Goal: Task Accomplishment & Management: Manage account settings

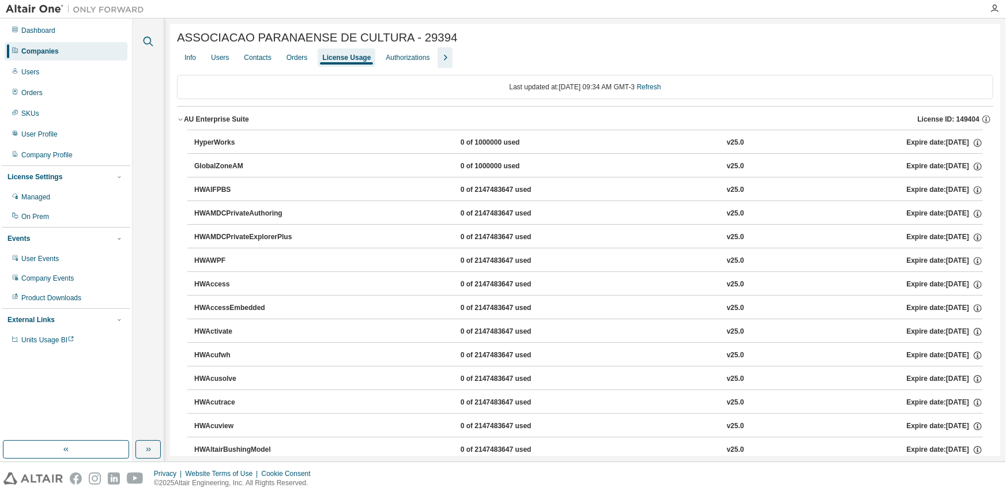
click at [146, 40] on icon "button" at bounding box center [148, 42] width 14 height 14
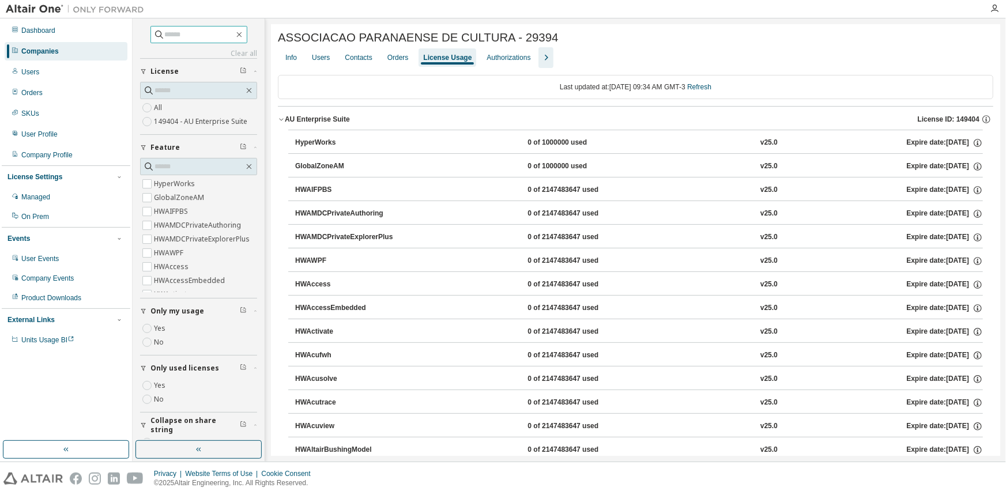
click at [165, 32] on input "text" at bounding box center [199, 35] width 69 height 12
type input "*****"
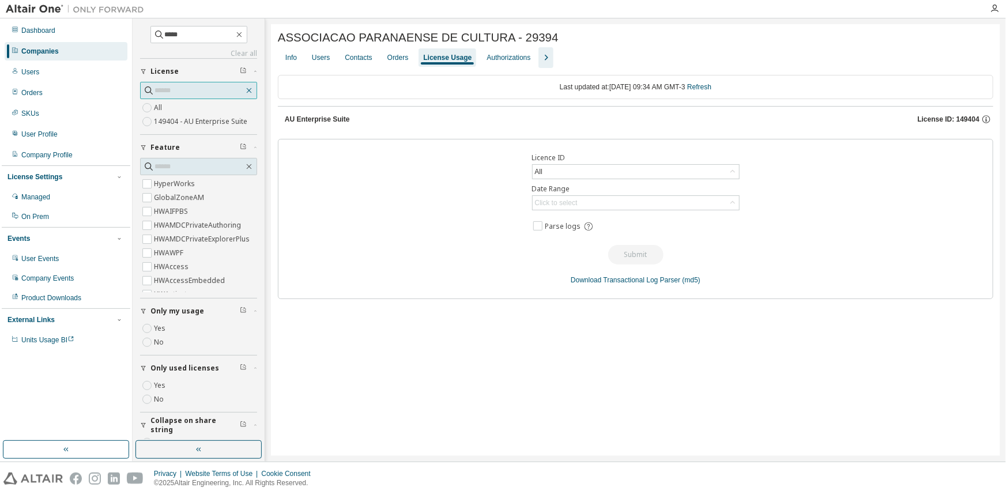
click at [246, 93] on icon "button" at bounding box center [248, 90] width 9 height 9
click at [244, 88] on icon "button" at bounding box center [248, 90] width 9 height 9
click at [244, 32] on icon "button" at bounding box center [239, 34] width 9 height 9
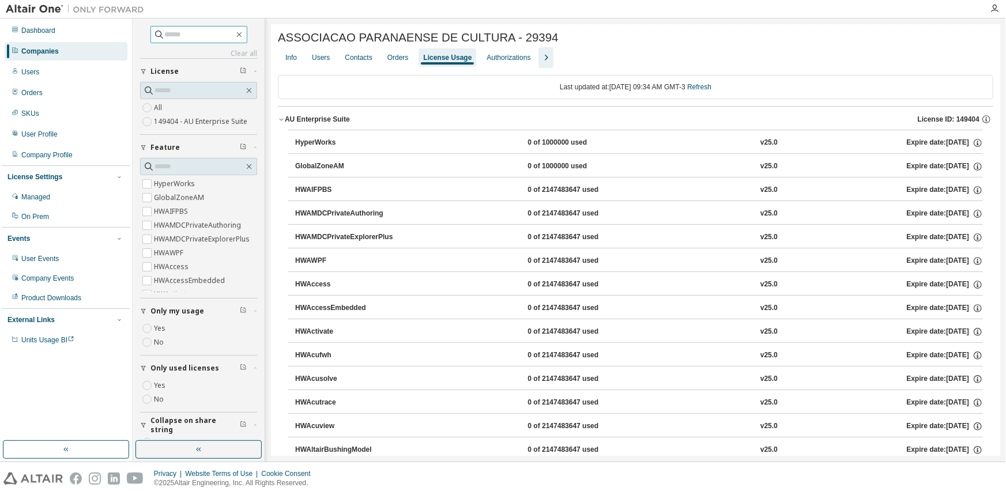
click at [190, 39] on input "text" at bounding box center [199, 35] width 69 height 12
type input "*****"
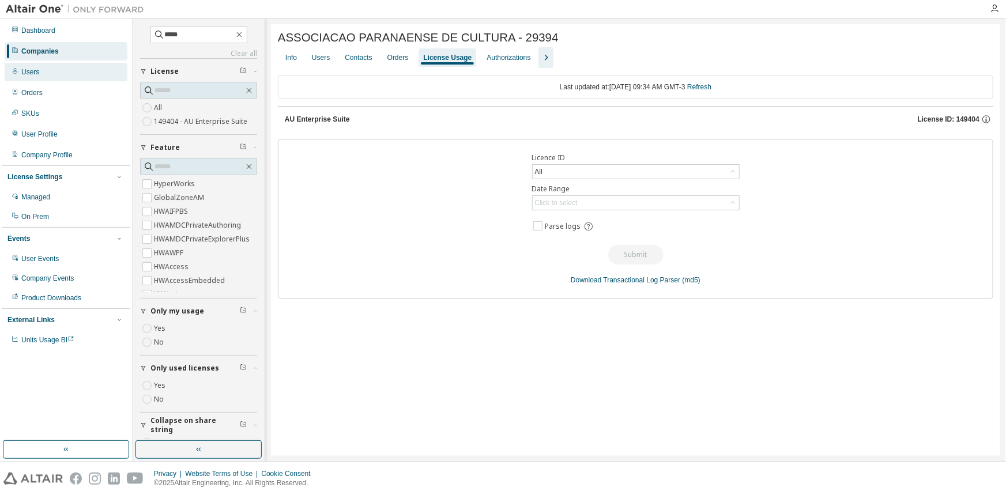
click at [49, 69] on div "Users" at bounding box center [66, 72] width 123 height 18
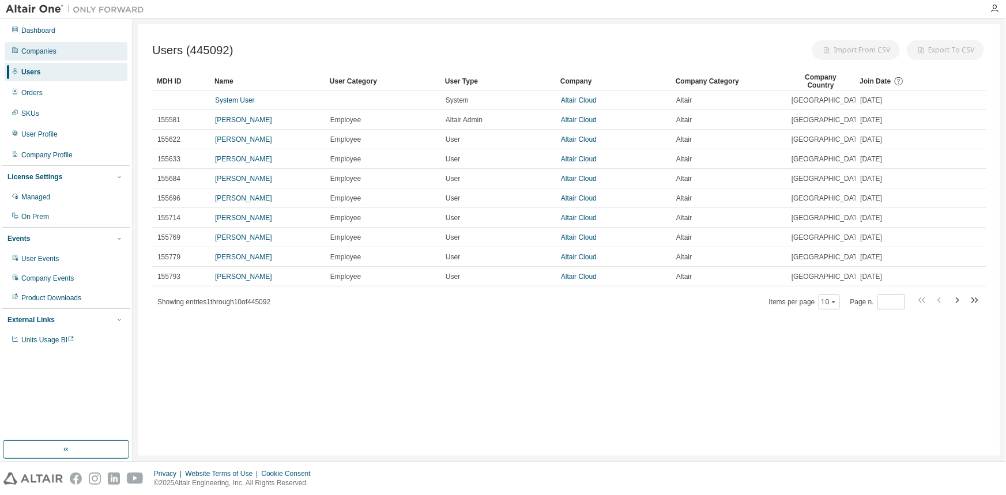
click at [46, 53] on div "Companies" at bounding box center [38, 51] width 35 height 9
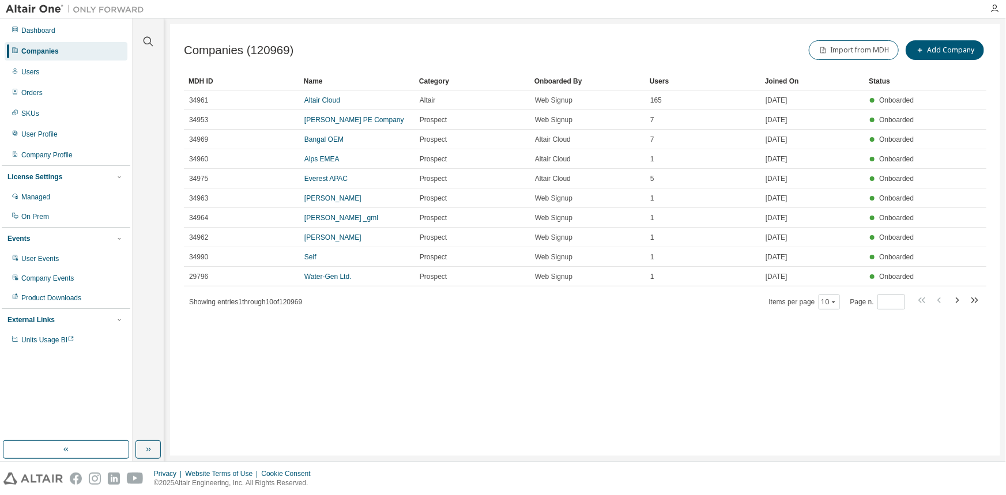
click at [143, 35] on div at bounding box center [148, 34] width 28 height 29
click at [150, 39] on icon "button" at bounding box center [149, 42] width 10 height 10
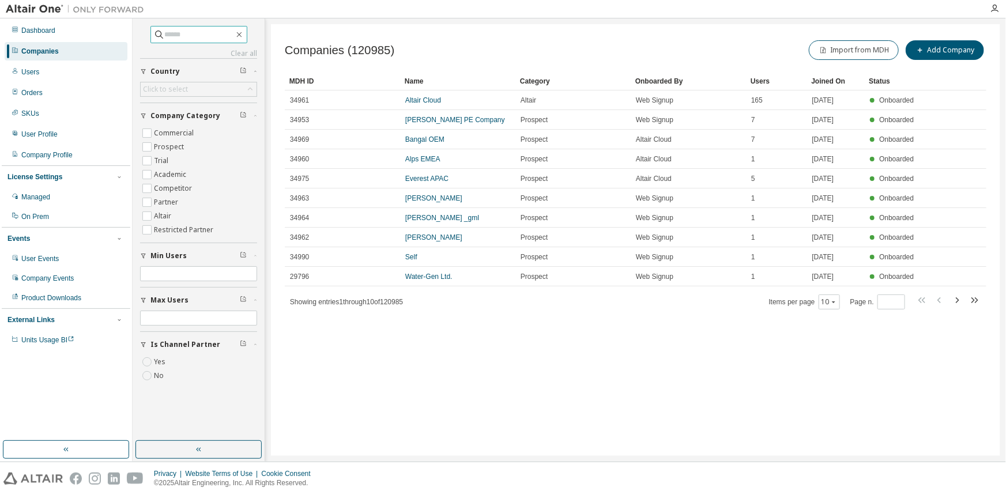
click at [169, 36] on input "text" at bounding box center [199, 35] width 69 height 12
type input "*****"
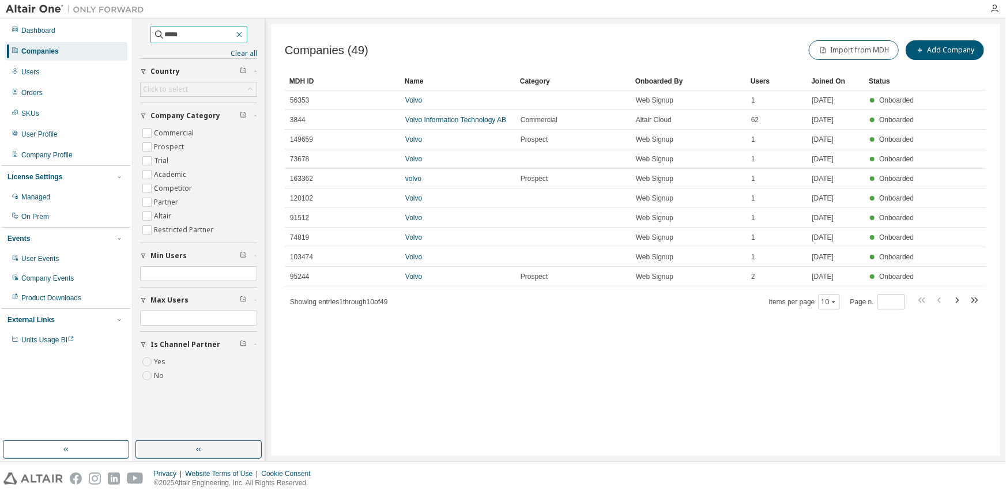
click at [244, 39] on icon "button" at bounding box center [239, 34] width 9 height 9
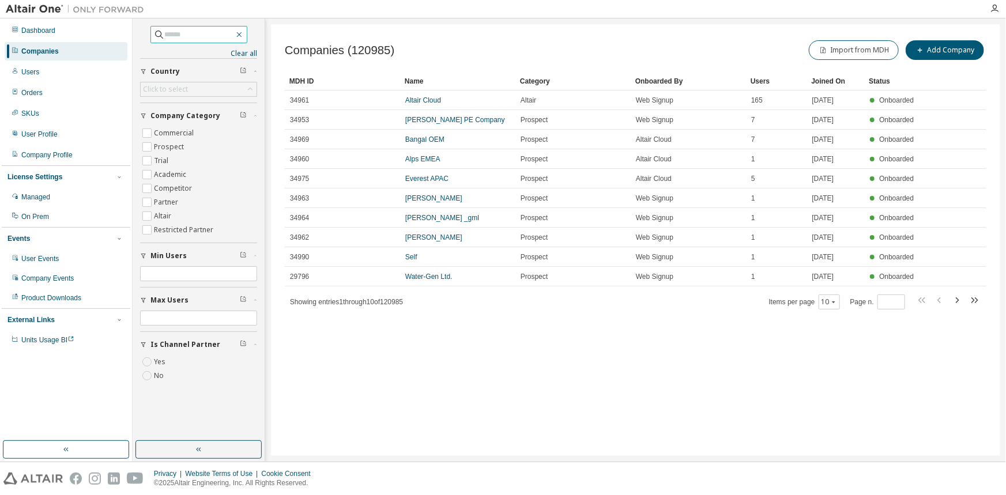
click at [244, 36] on icon "button" at bounding box center [239, 34] width 9 height 9
click at [244, 30] on icon "button" at bounding box center [239, 34] width 9 height 9
click at [19, 76] on div "Users" at bounding box center [66, 72] width 123 height 18
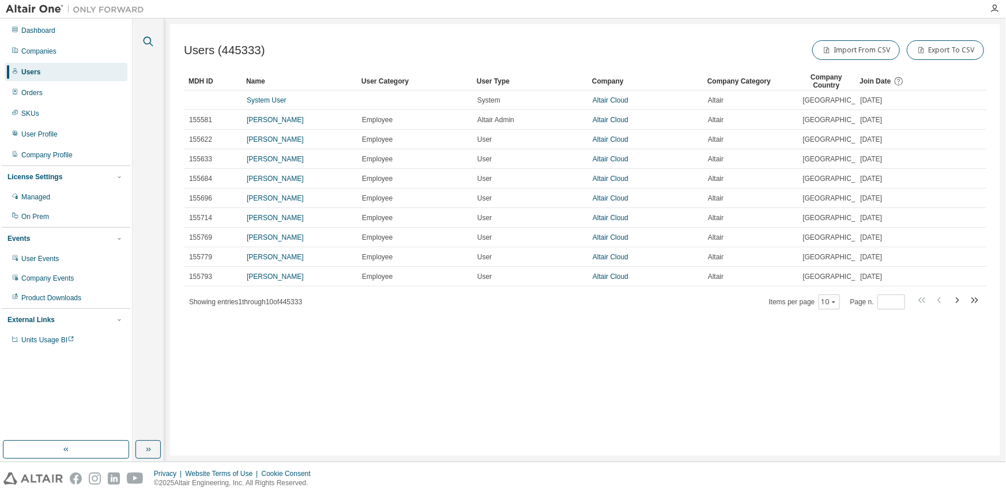
click at [150, 40] on icon "button" at bounding box center [148, 42] width 14 height 14
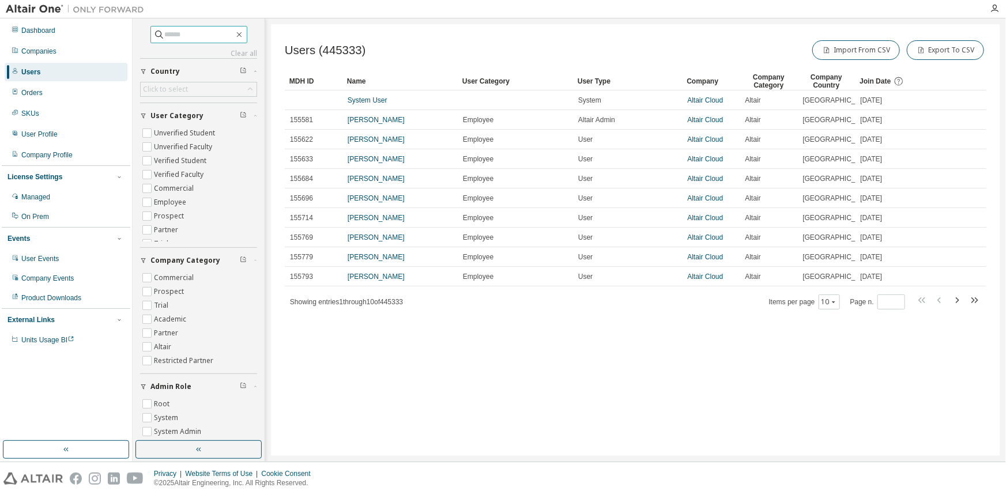
click at [165, 38] on input "text" at bounding box center [199, 35] width 69 height 12
click at [172, 36] on input "**********" at bounding box center [199, 35] width 69 height 12
type input "**********"
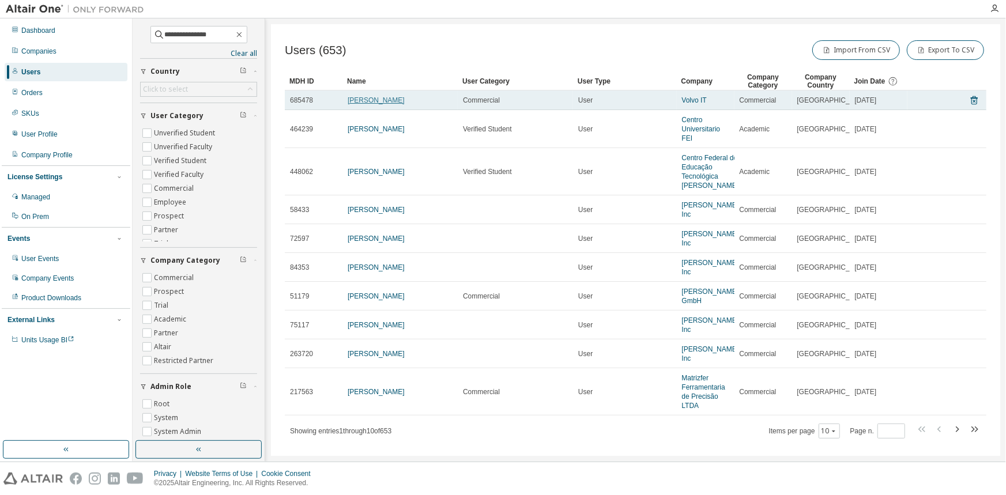
click at [367, 97] on link "[PERSON_NAME]" at bounding box center [376, 100] width 57 height 8
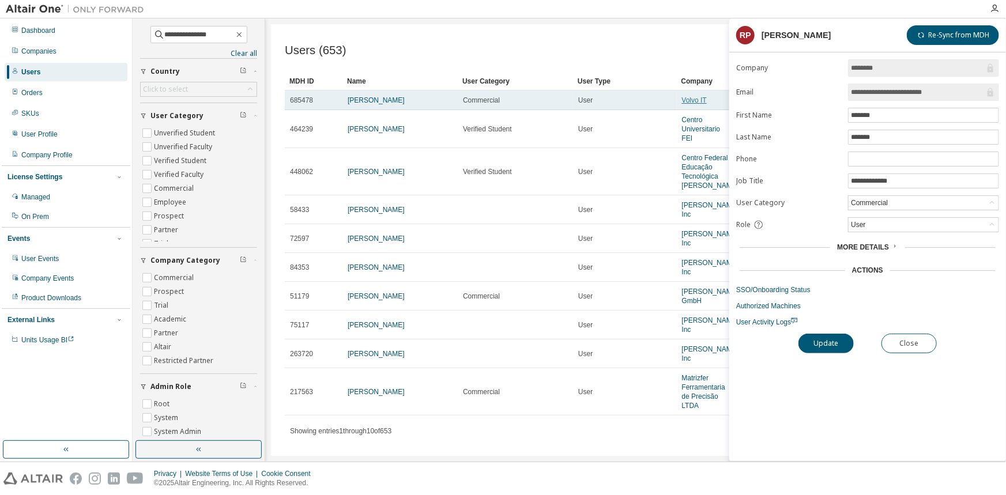
click at [692, 96] on link "Volvo IT" at bounding box center [694, 100] width 25 height 8
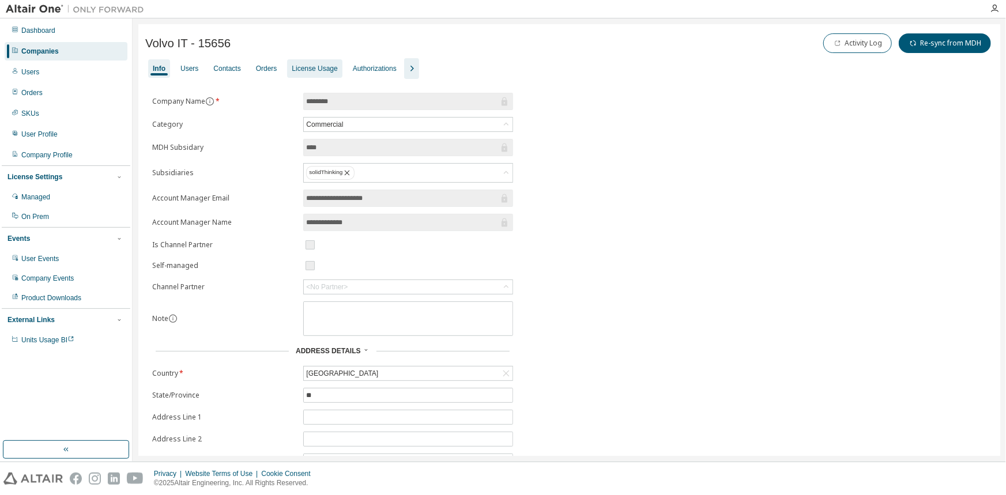
click at [311, 70] on div "License Usage" at bounding box center [315, 68] width 46 height 9
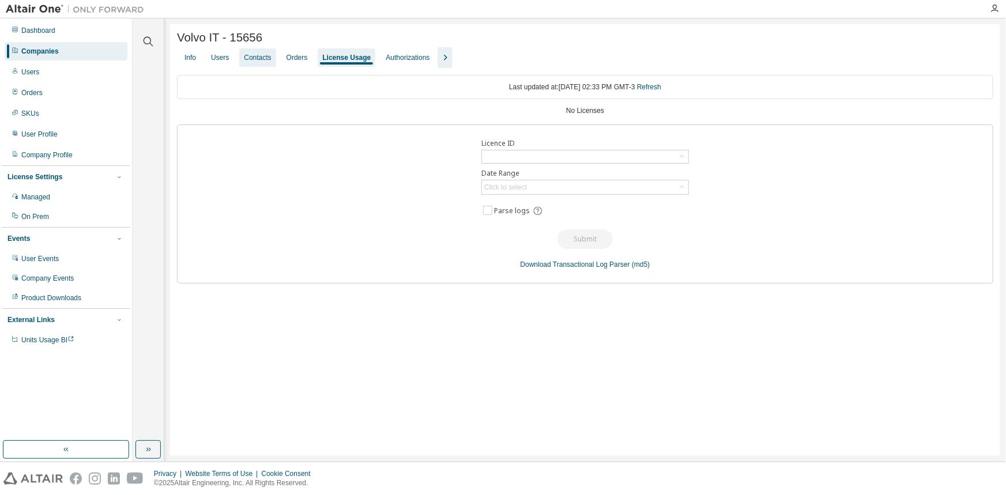
click at [264, 61] on div "Contacts" at bounding box center [257, 57] width 27 height 9
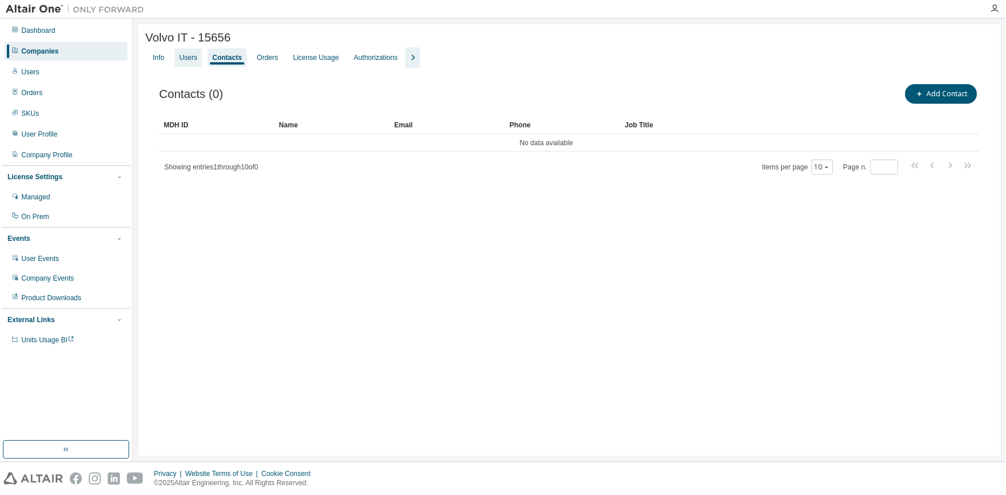
click at [178, 61] on div "Users" at bounding box center [188, 57] width 27 height 18
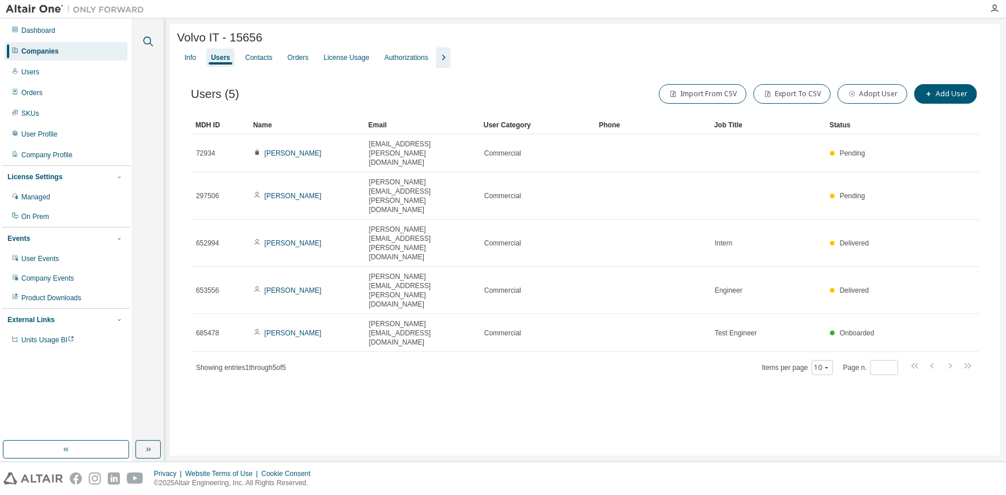
click at [147, 40] on icon "button" at bounding box center [148, 42] width 14 height 14
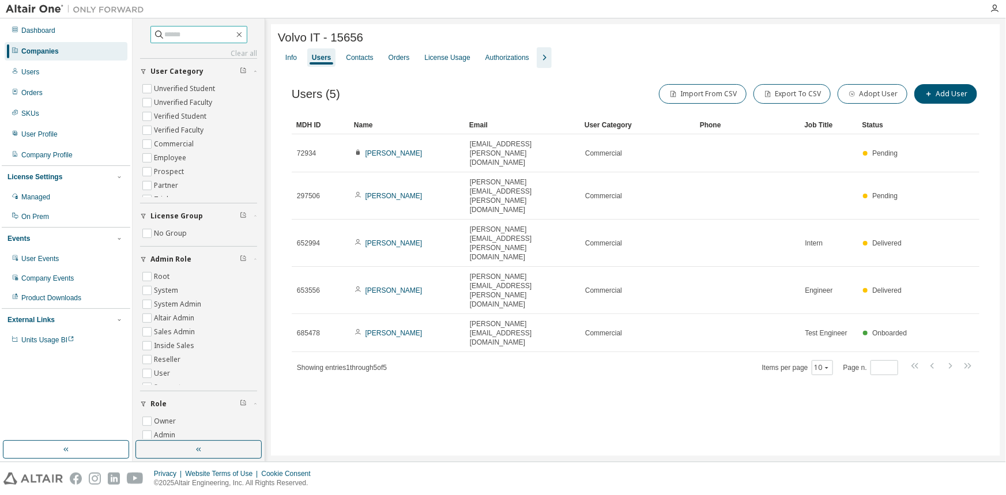
click at [186, 36] on input "text" at bounding box center [199, 35] width 69 height 12
click at [76, 76] on div "Users" at bounding box center [66, 72] width 123 height 18
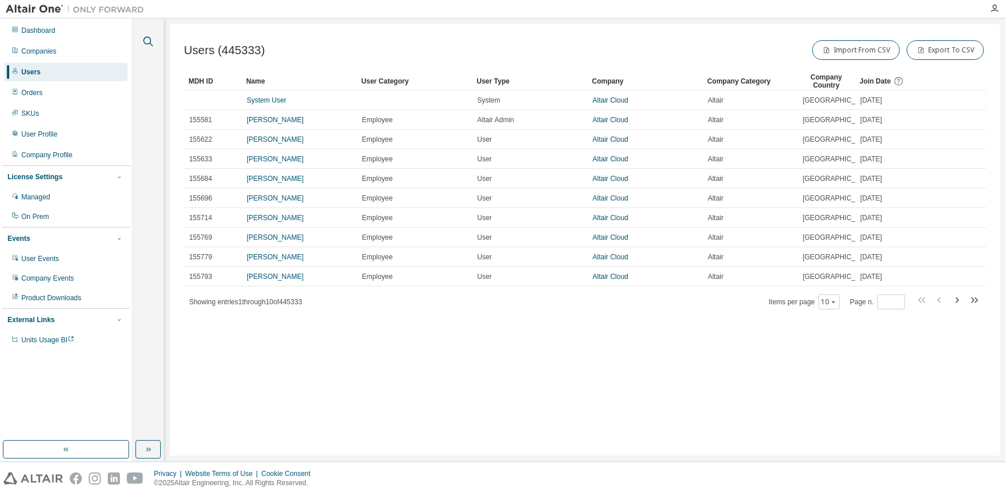
click at [153, 42] on icon "button" at bounding box center [148, 42] width 14 height 14
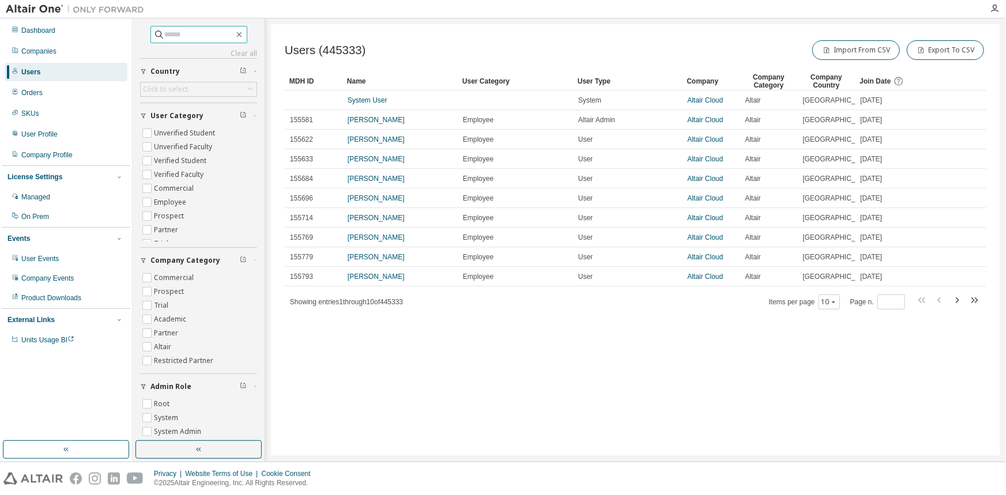
click at [184, 29] on input "text" at bounding box center [199, 35] width 69 height 12
type input "**********"
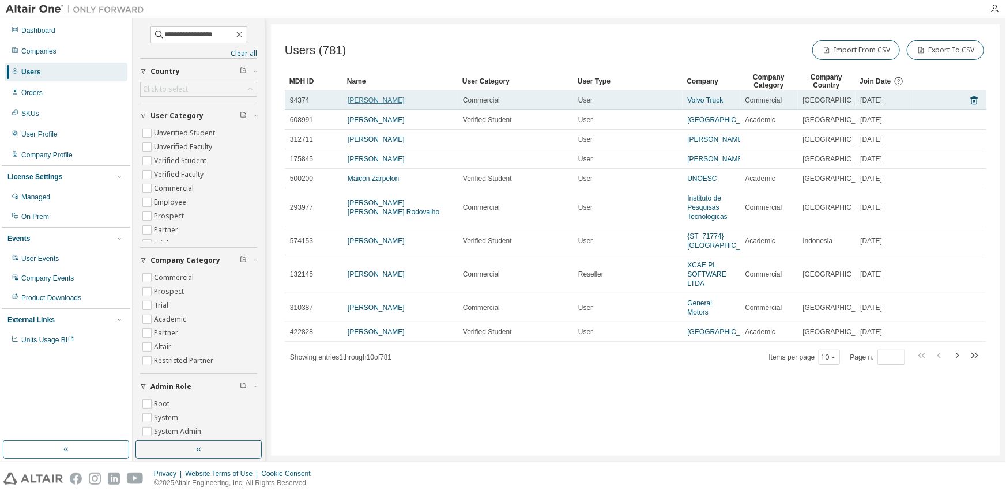
click at [379, 97] on link "[PERSON_NAME]" at bounding box center [376, 100] width 57 height 8
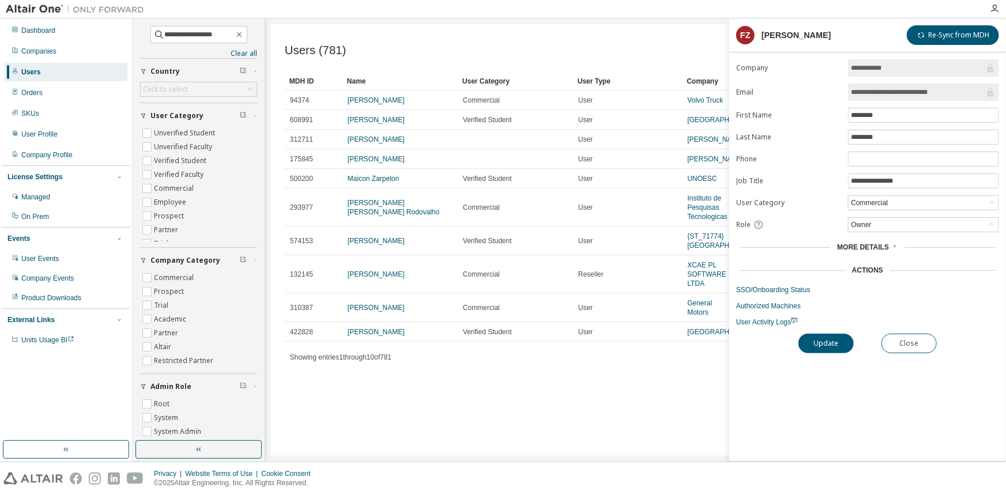
click at [581, 42] on div "Users (781) Import From CSV Export To CSV" at bounding box center [635, 50] width 701 height 24
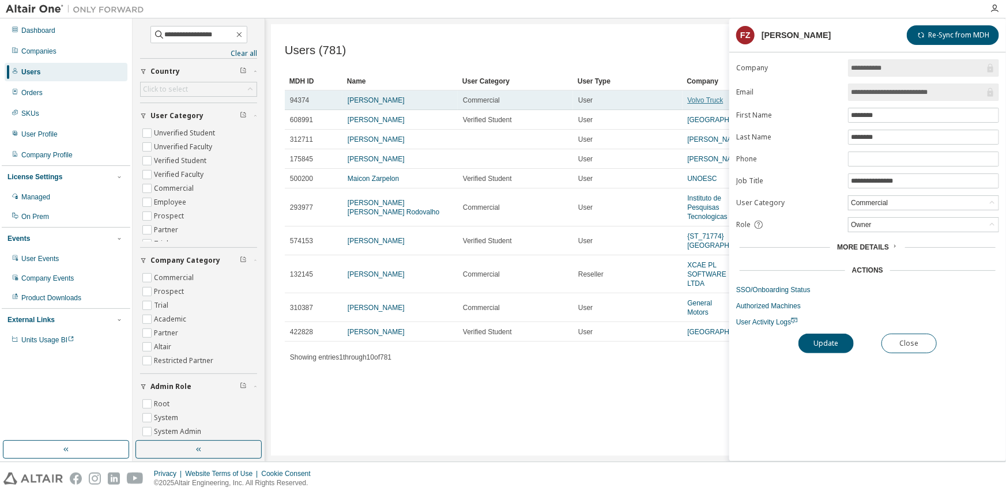
click at [700, 100] on link "Volvo Truck" at bounding box center [706, 100] width 36 height 8
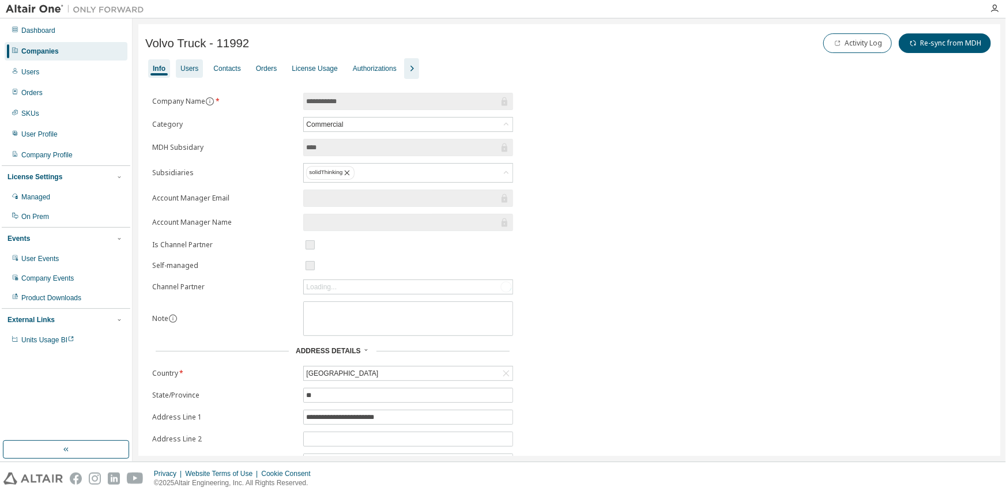
click at [187, 67] on div "Users" at bounding box center [189, 68] width 18 height 9
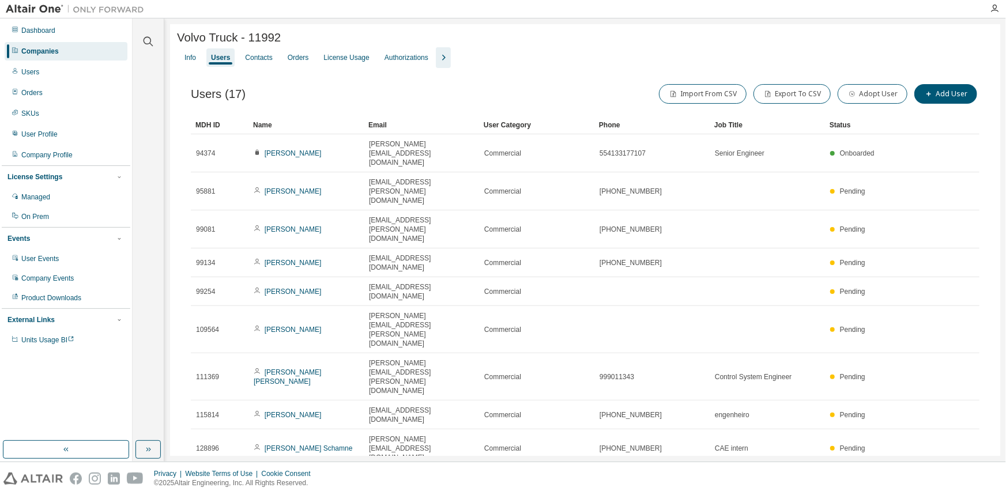
type input "*"
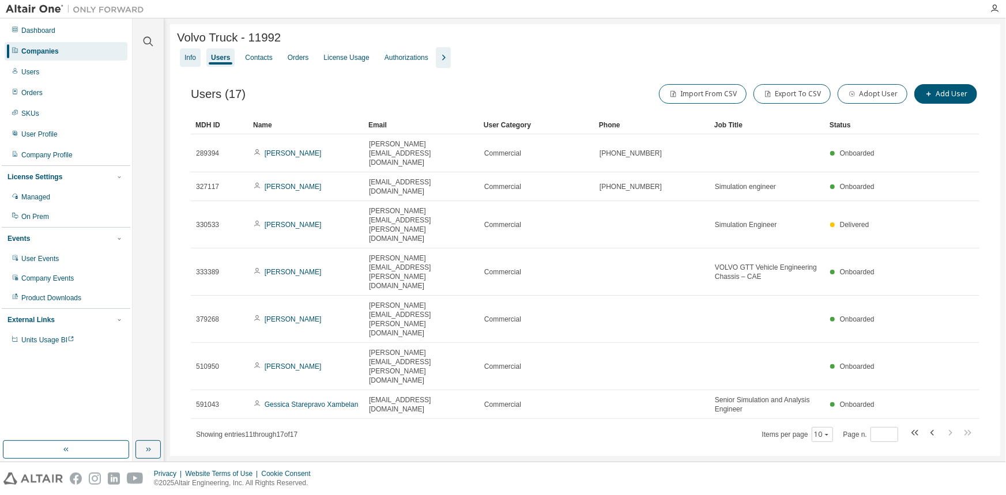
click at [190, 61] on div "Info" at bounding box center [190, 57] width 12 height 9
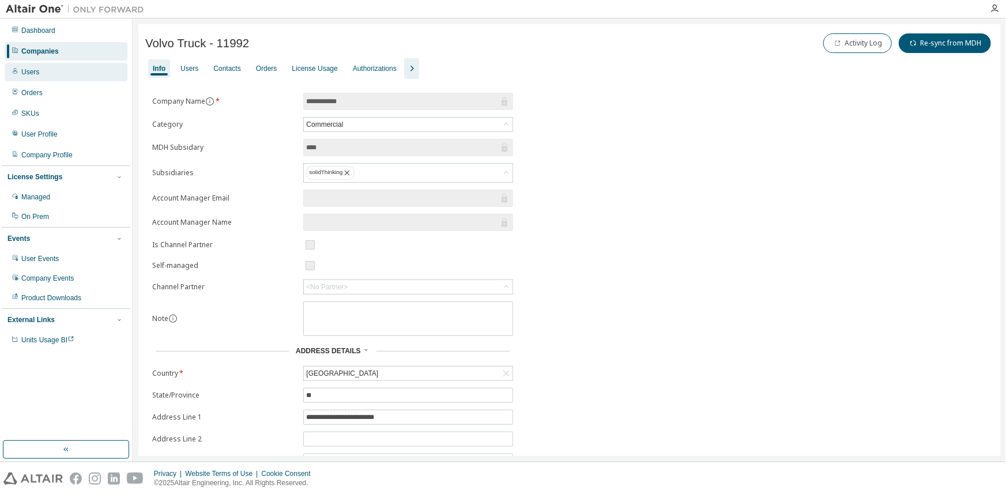
click at [38, 72] on div "Users" at bounding box center [66, 72] width 123 height 18
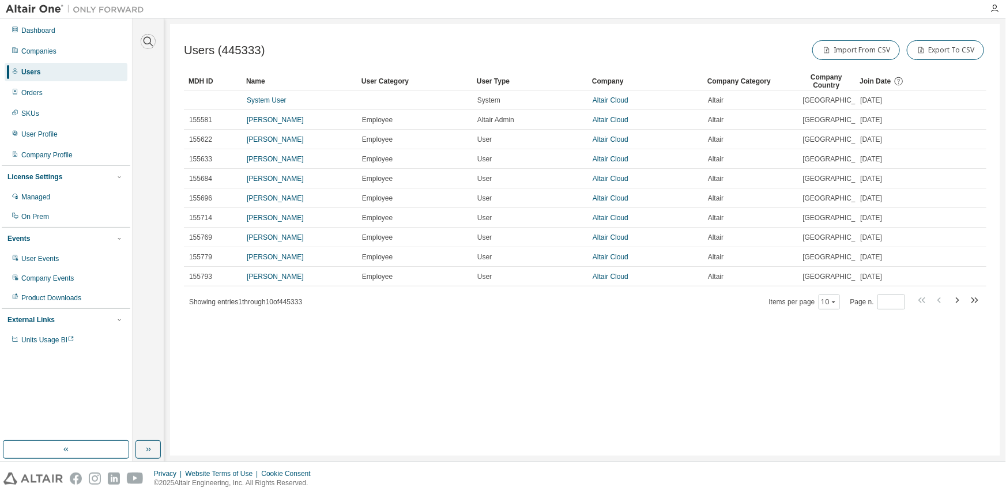
click at [146, 37] on icon "button" at bounding box center [148, 42] width 14 height 14
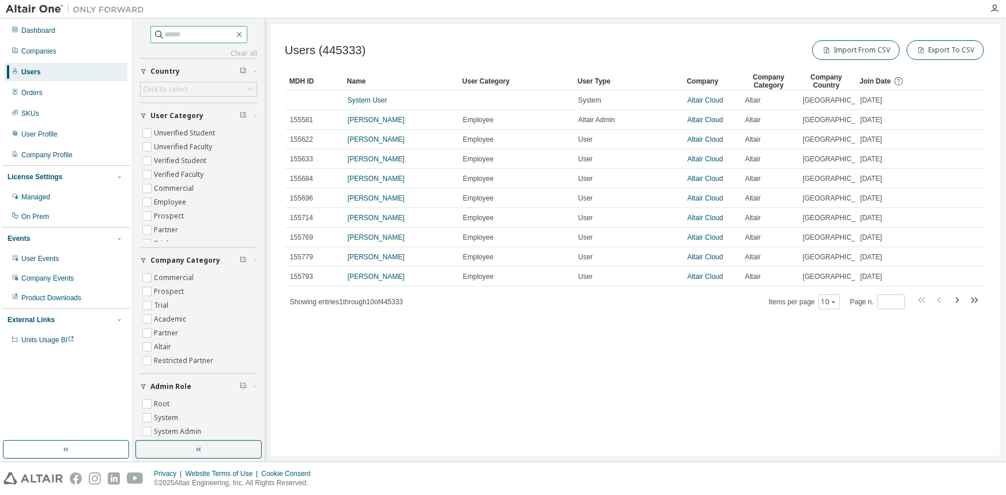
click at [175, 37] on input "text" at bounding box center [199, 35] width 69 height 12
type input "**********"
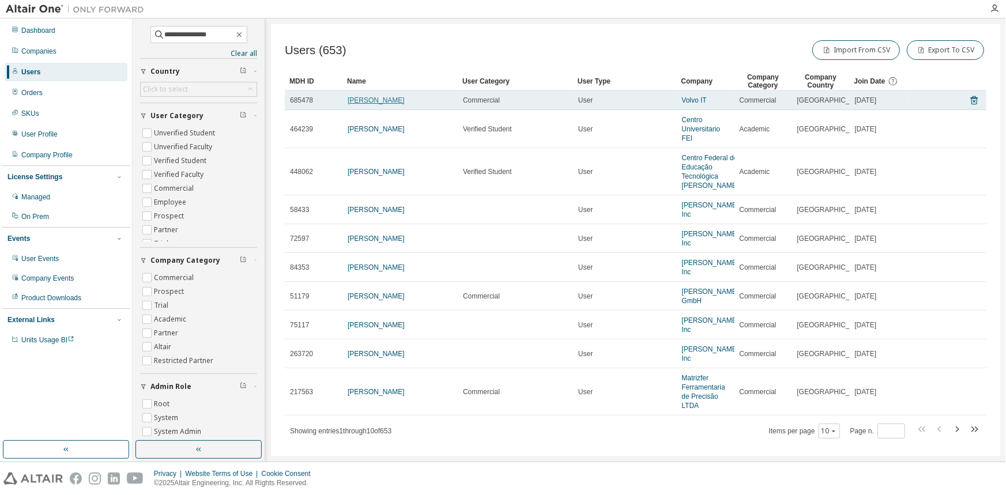
click at [371, 98] on link "[PERSON_NAME]" at bounding box center [376, 100] width 57 height 8
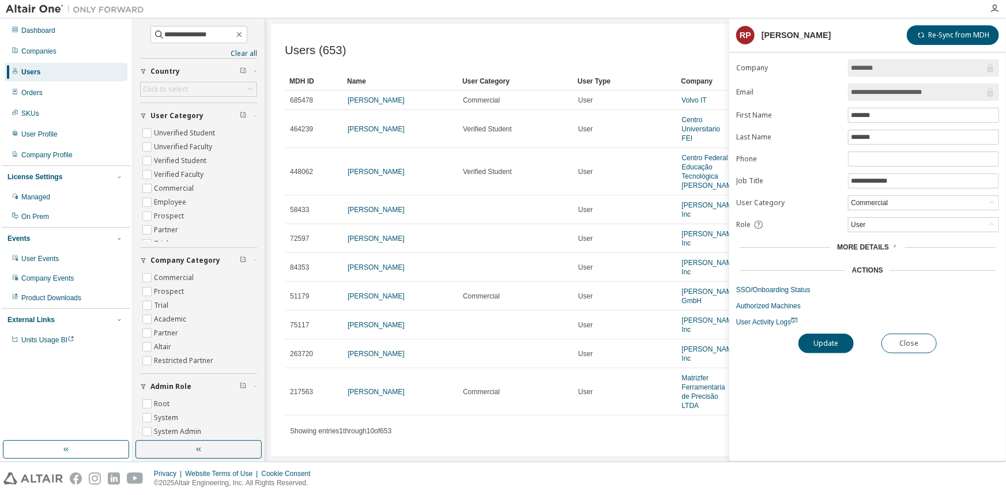
drag, startPoint x: 949, startPoint y: 90, endPoint x: 849, endPoint y: 92, distance: 99.7
click at [849, 92] on span "**********" at bounding box center [923, 92] width 151 height 17
click at [912, 344] on button "Close" at bounding box center [908, 344] width 55 height 20
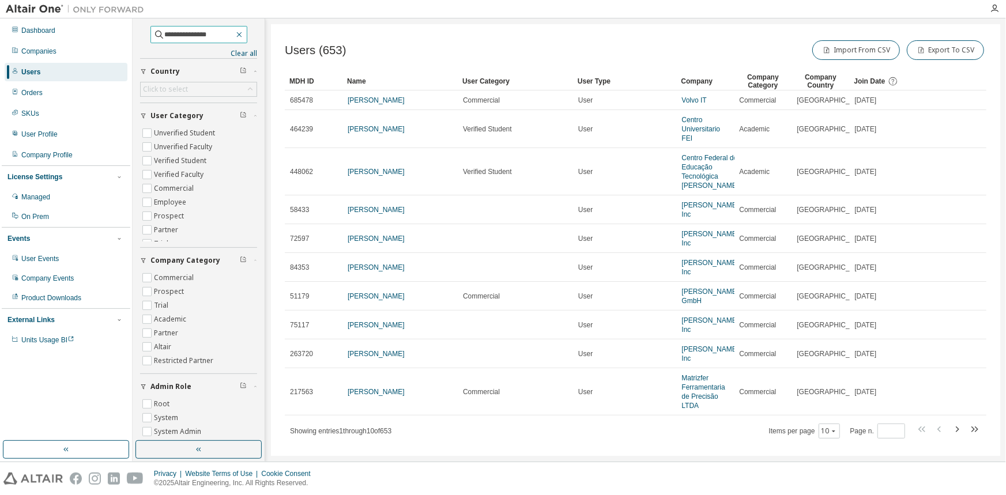
click at [244, 33] on icon "button" at bounding box center [239, 34] width 9 height 9
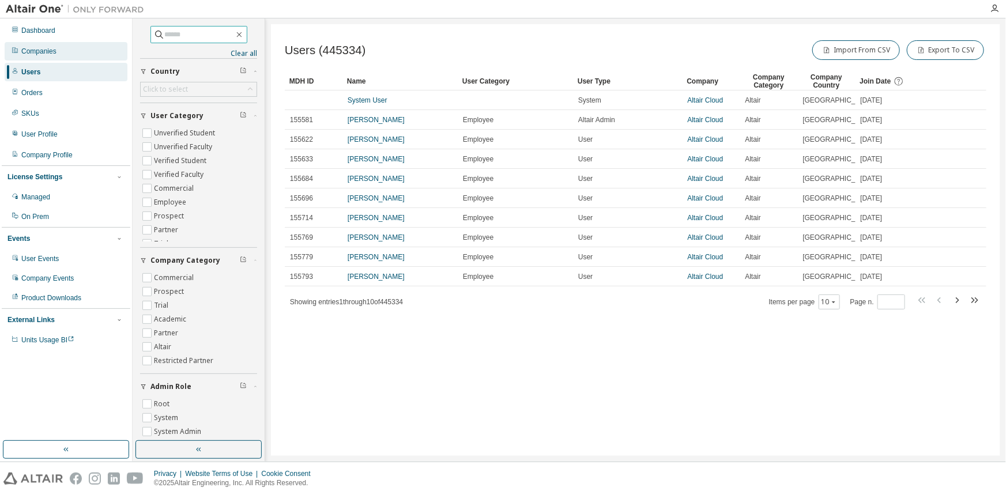
click at [63, 54] on div "Companies" at bounding box center [66, 51] width 123 height 18
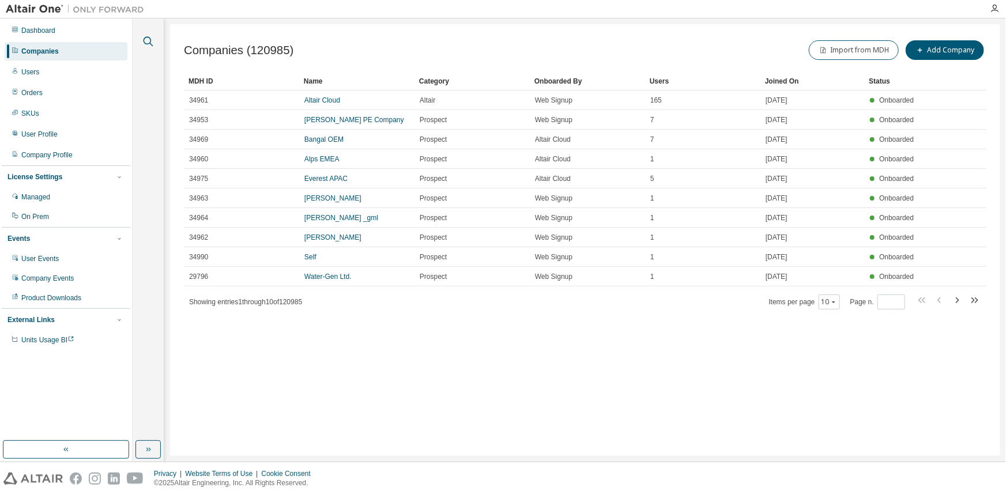
click at [144, 40] on icon "button" at bounding box center [149, 42] width 10 height 10
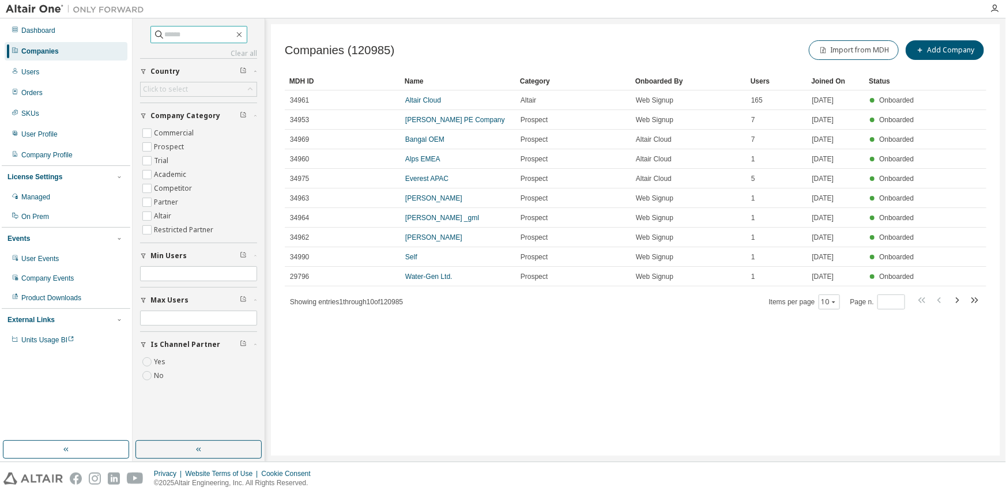
click at [197, 33] on input "text" at bounding box center [199, 35] width 69 height 12
type input "**********"
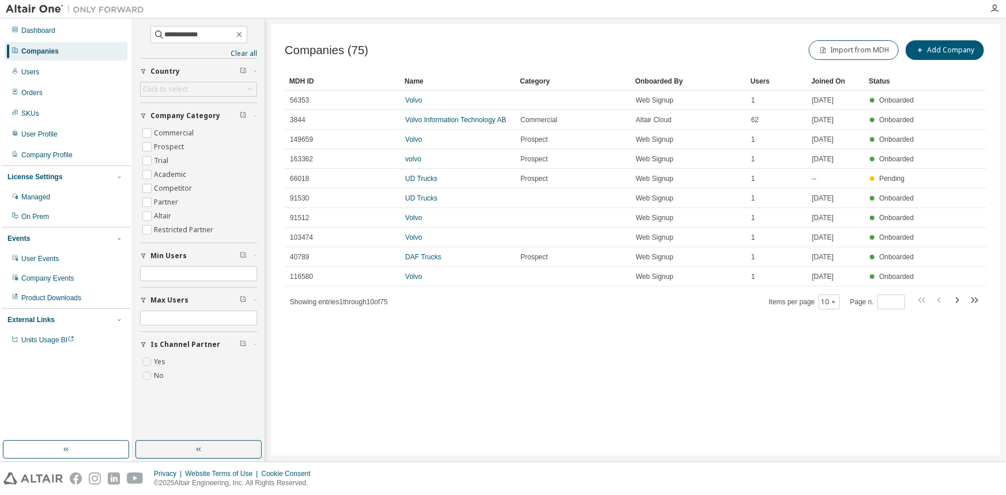
click at [757, 81] on div "Users" at bounding box center [776, 81] width 52 height 18
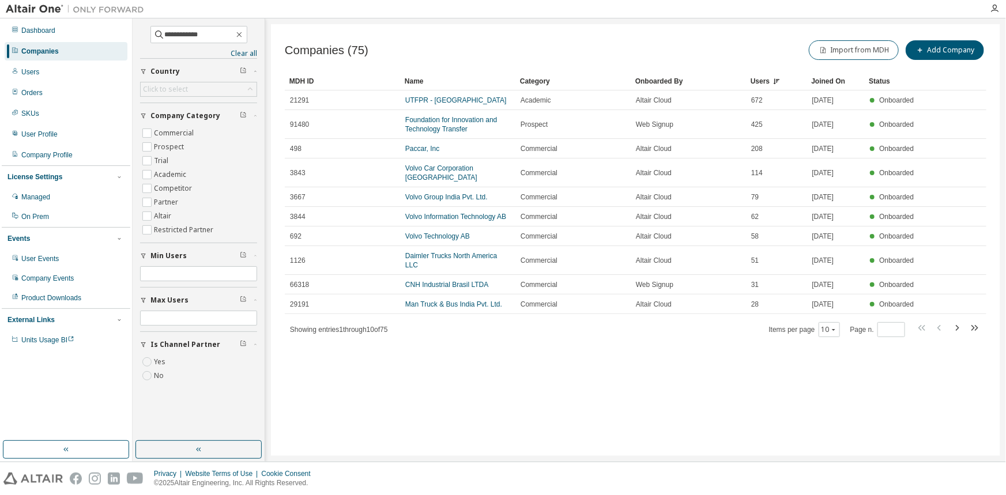
click at [957, 321] on icon "button" at bounding box center [957, 328] width 14 height 14
type input "*"
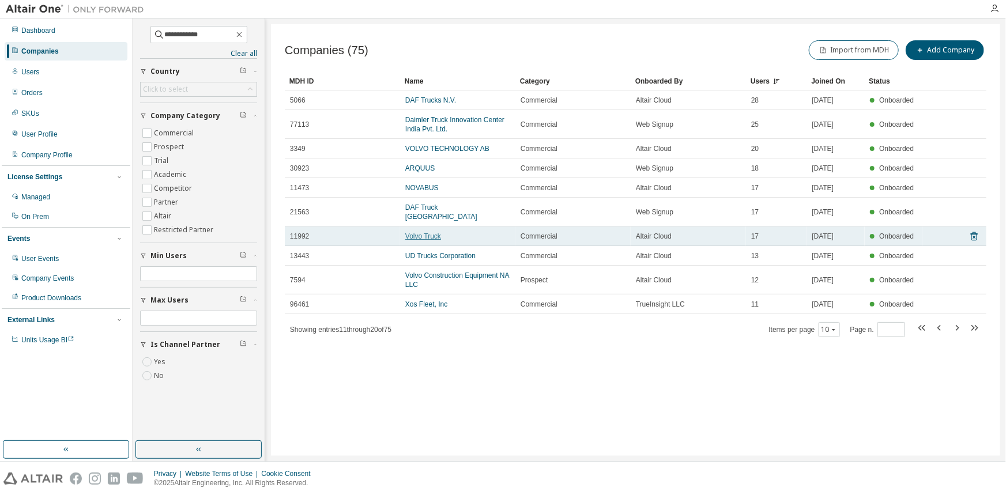
click at [417, 232] on link "Volvo Truck" at bounding box center [423, 236] width 36 height 8
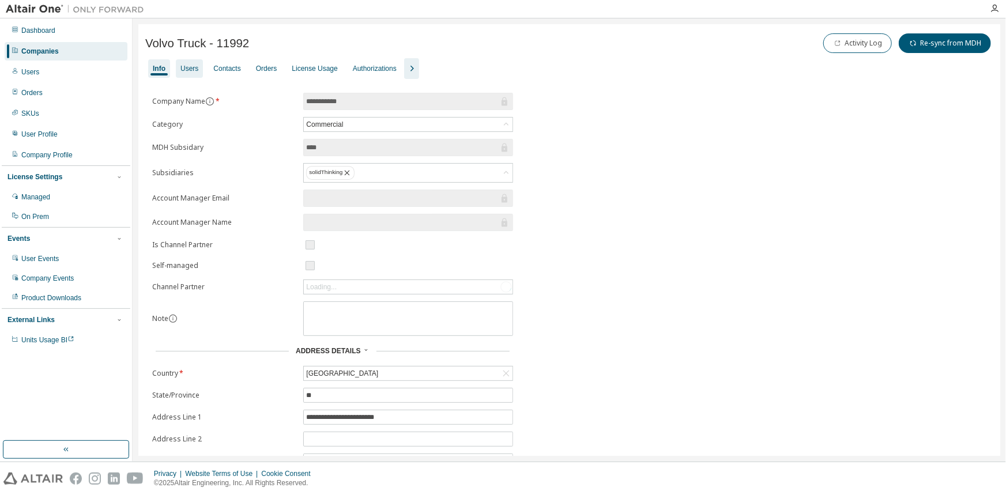
click at [187, 69] on div "Users" at bounding box center [189, 68] width 18 height 9
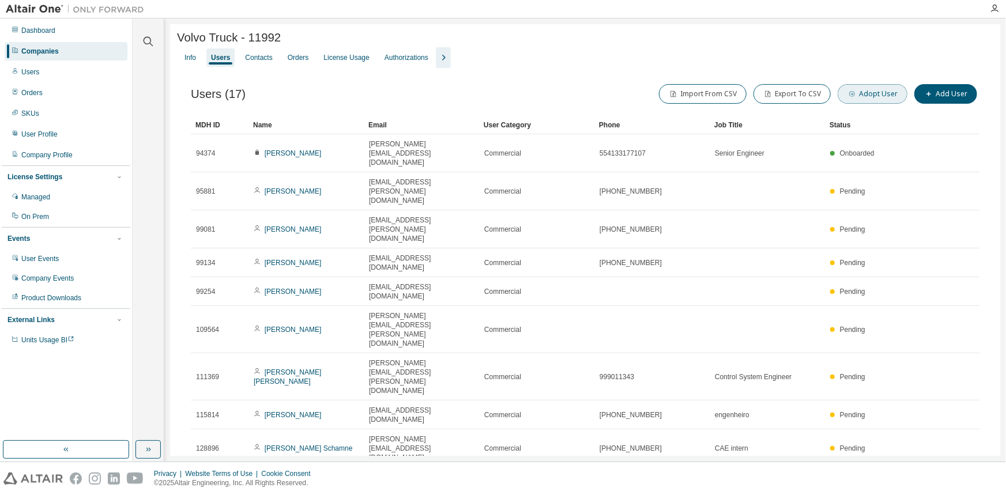
click at [879, 99] on button "Adopt User" at bounding box center [873, 94] width 70 height 20
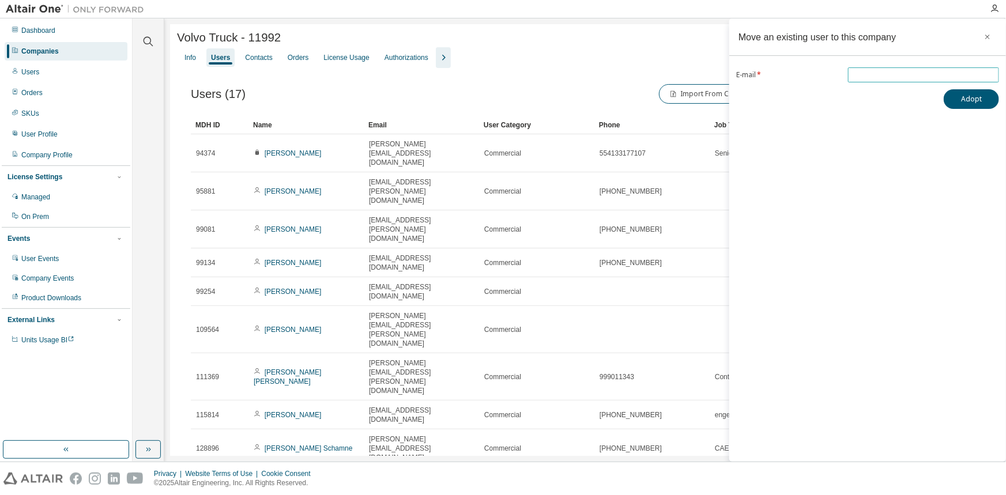
click at [865, 78] on input "email" at bounding box center [923, 74] width 145 height 9
paste input "**********"
type input "**********"
click at [976, 101] on button "Adopt" at bounding box center [971, 99] width 55 height 20
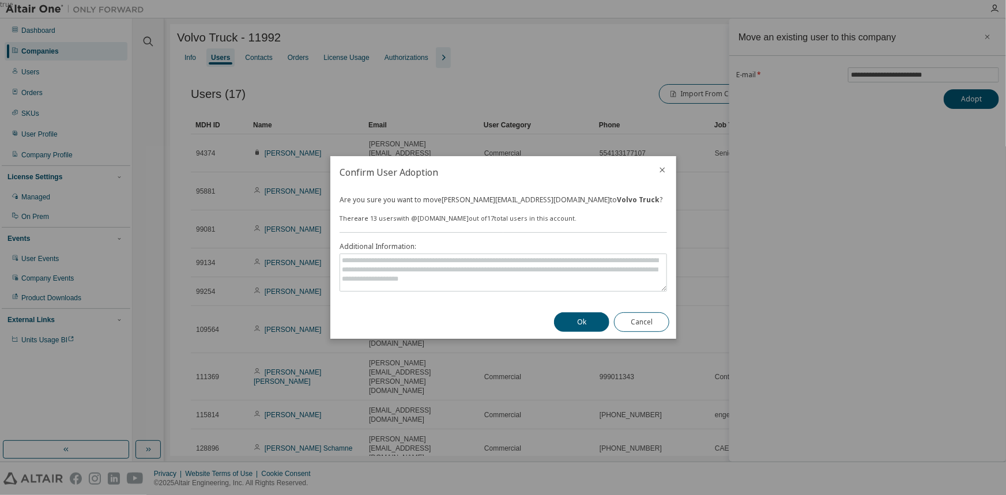
click at [572, 323] on button "Ok" at bounding box center [581, 322] width 55 height 20
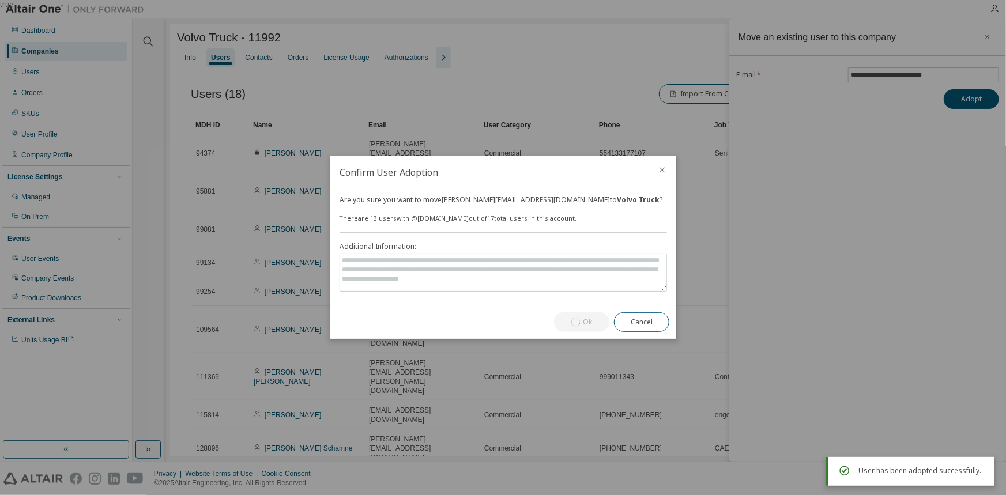
click at [663, 166] on icon "close" at bounding box center [662, 169] width 9 height 9
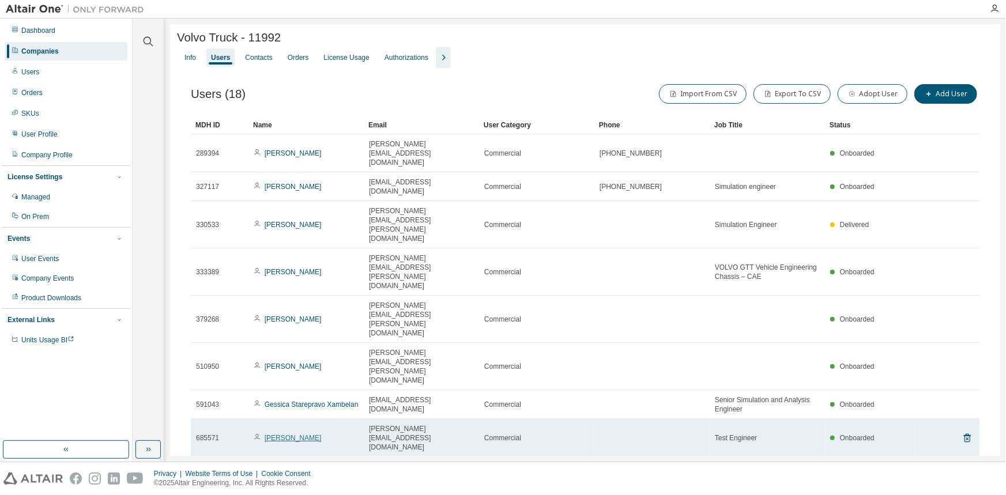
click at [293, 434] on link "[PERSON_NAME]" at bounding box center [293, 438] width 57 height 8
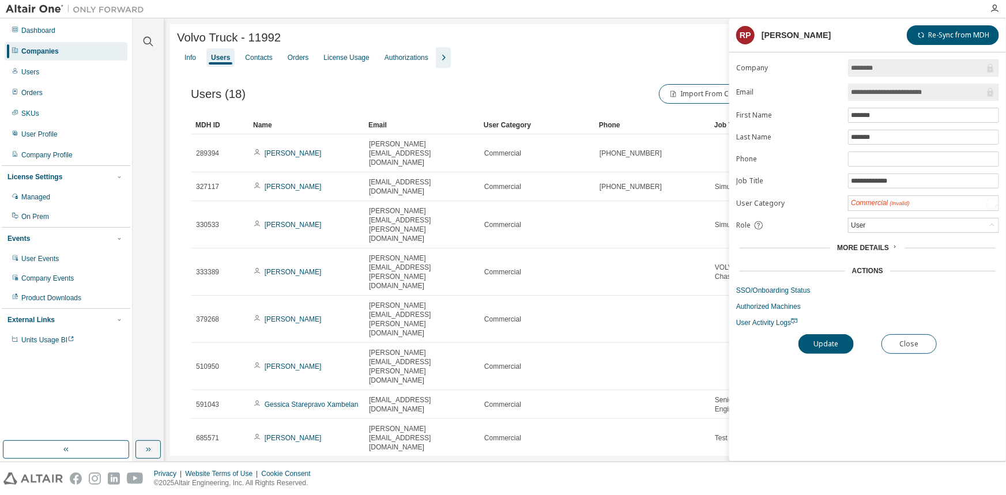
type input "*"
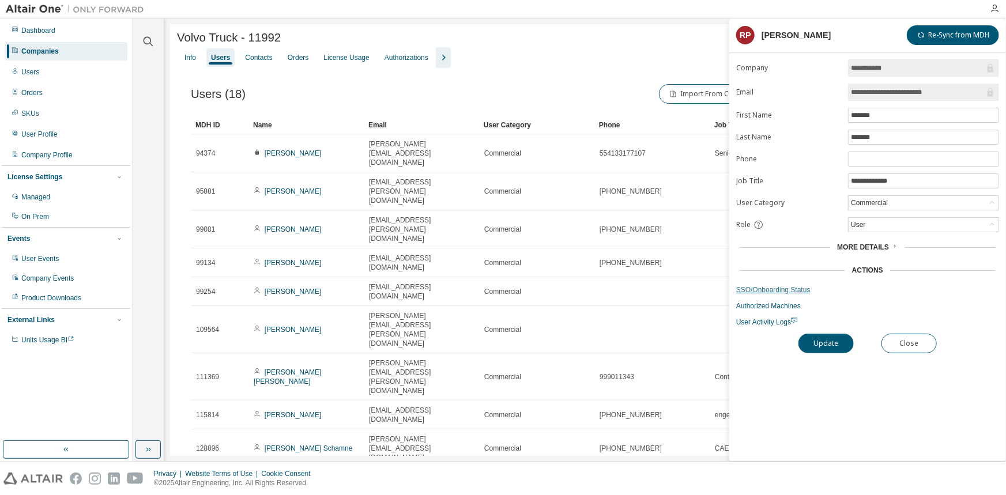
click at [790, 287] on link "SSO/Onboarding Status" at bounding box center [867, 289] width 263 height 9
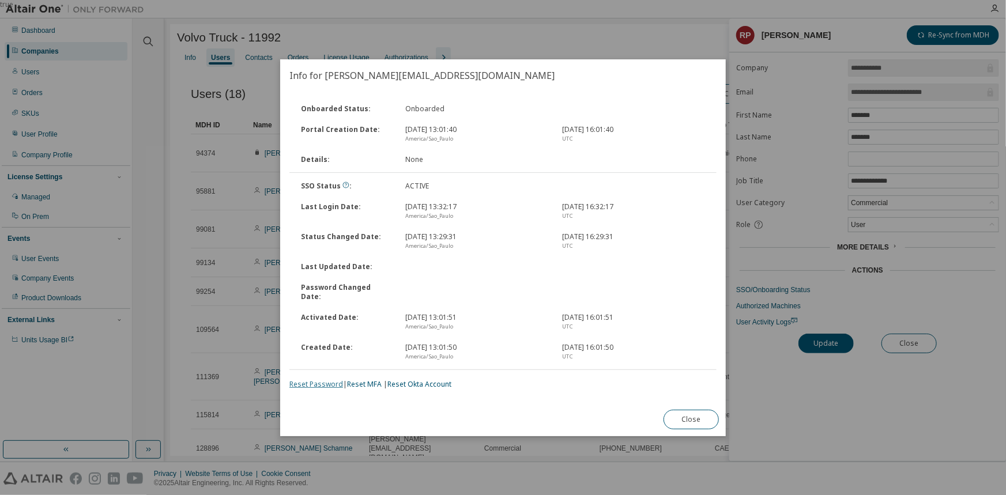
click at [324, 380] on link "Reset Password" at bounding box center [316, 384] width 54 height 10
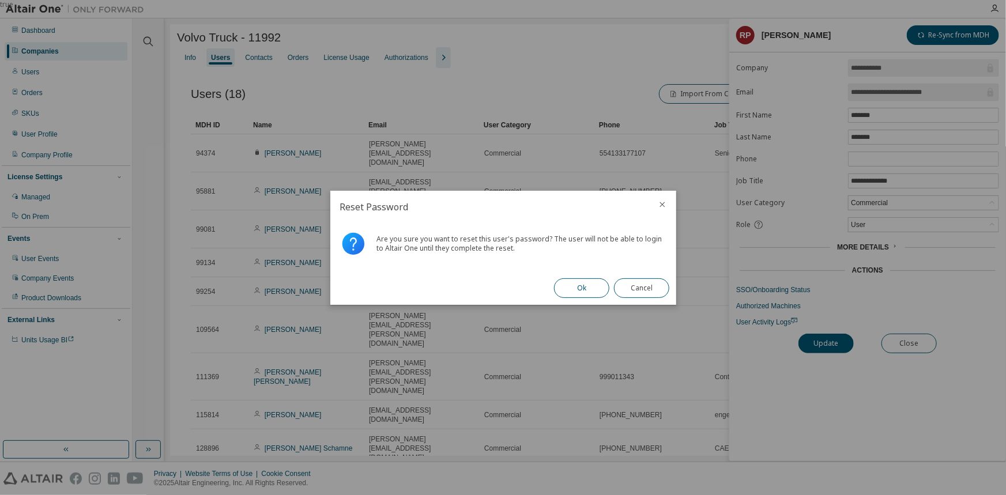
click at [566, 286] on button "Ok" at bounding box center [581, 288] width 55 height 20
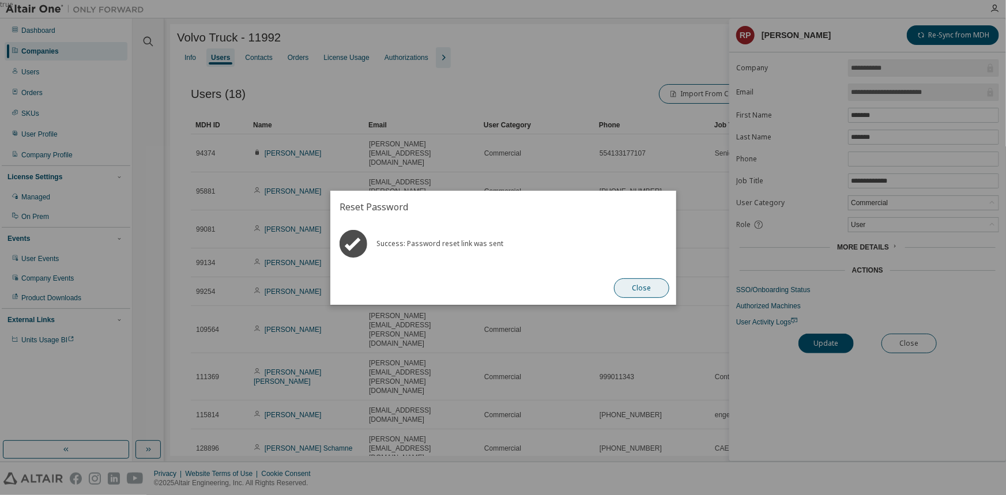
click at [641, 295] on button "Close" at bounding box center [641, 288] width 55 height 20
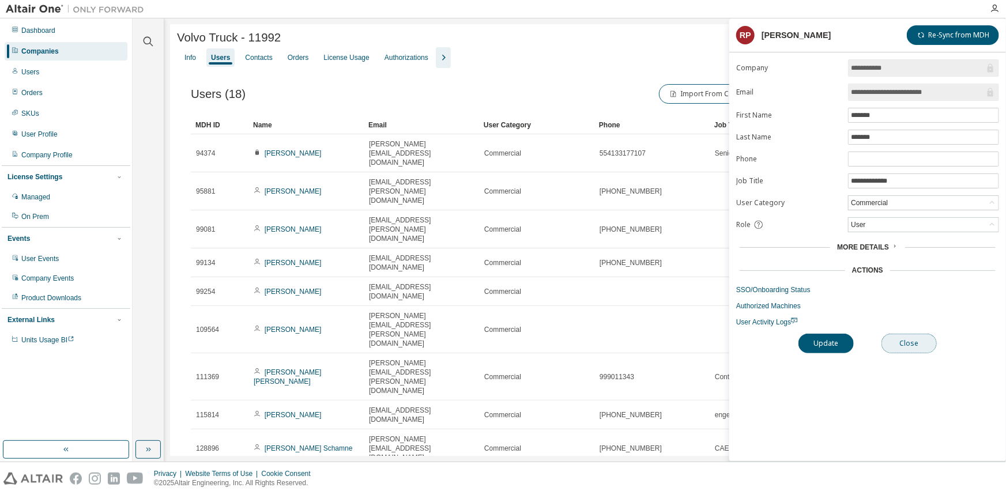
click at [902, 346] on button "Close" at bounding box center [908, 344] width 55 height 20
